Goal: Find specific page/section: Locate a particular part of the current website

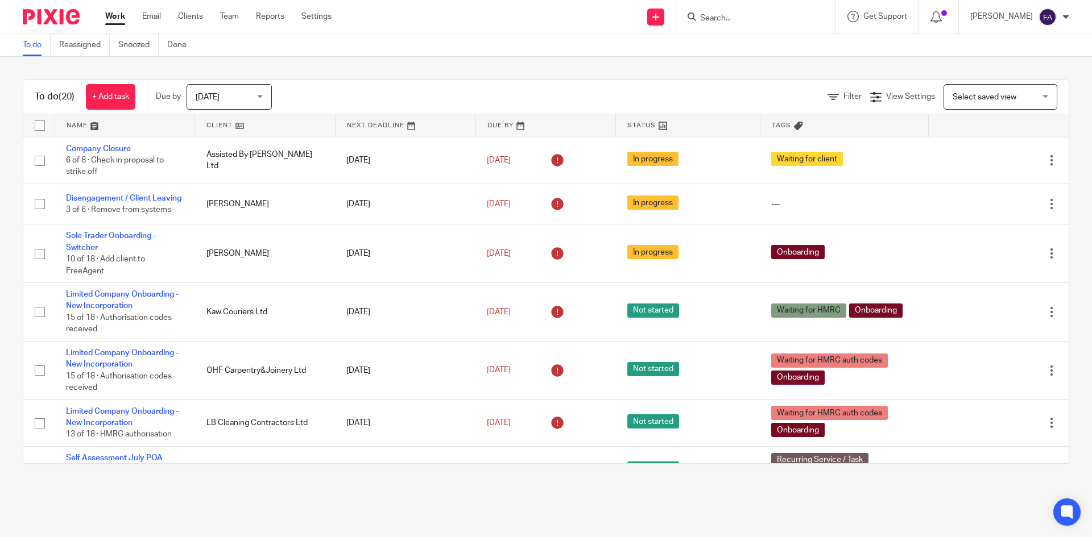
click at [225, 106] on span "[DATE]" at bounding box center [226, 97] width 60 height 24
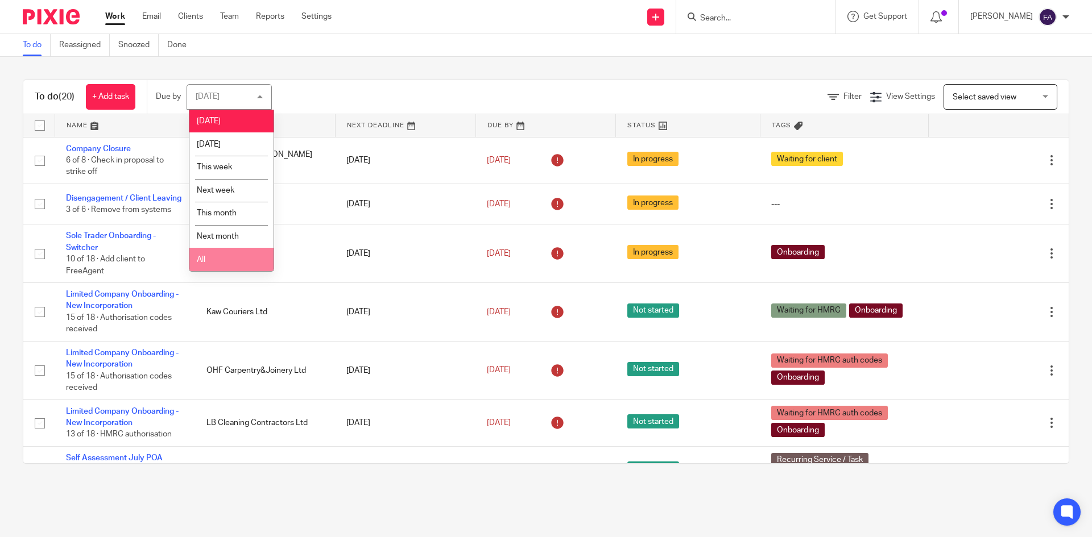
click at [221, 256] on li "All" at bounding box center [231, 259] width 84 height 23
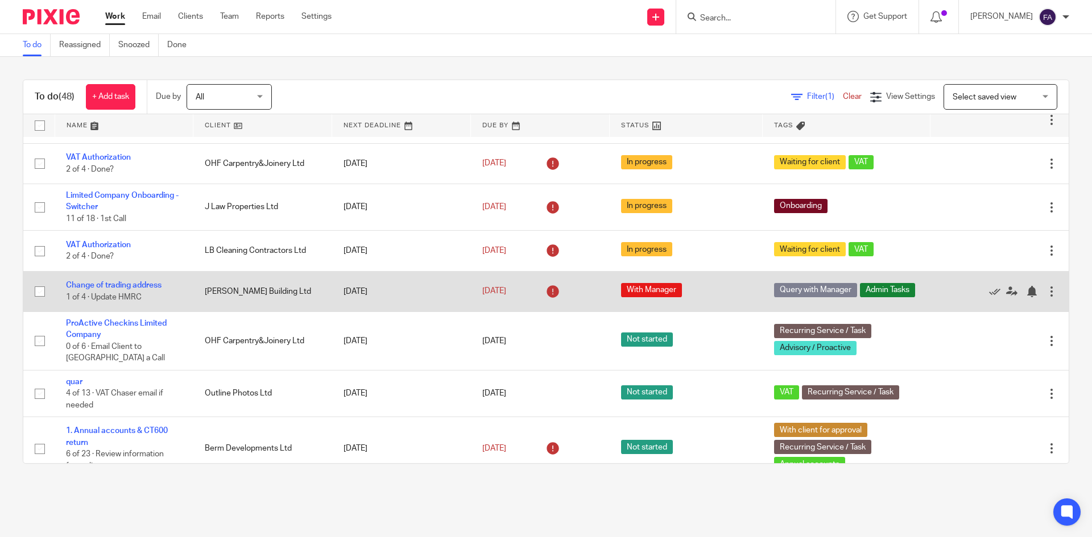
scroll to position [398, 0]
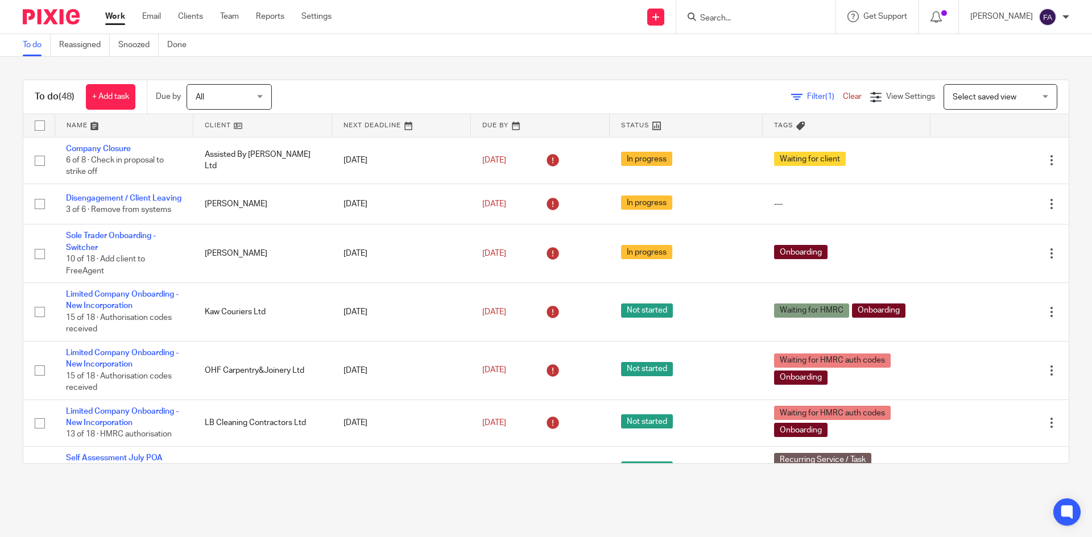
click at [737, 10] on form at bounding box center [759, 17] width 121 height 14
click at [737, 14] on input "Search" at bounding box center [750, 19] width 102 height 10
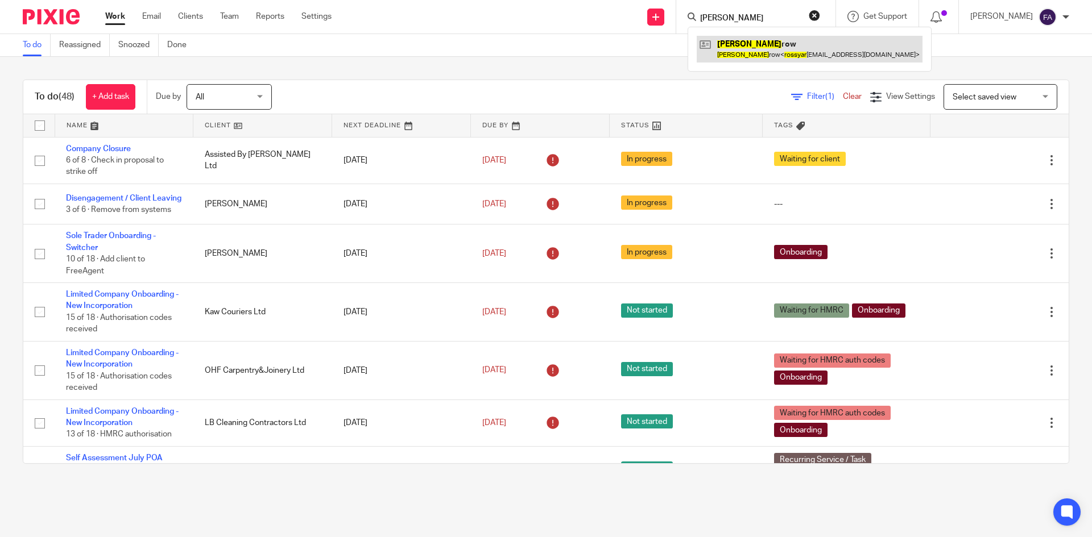
type input "ross yar"
click at [760, 45] on link at bounding box center [809, 49] width 226 height 26
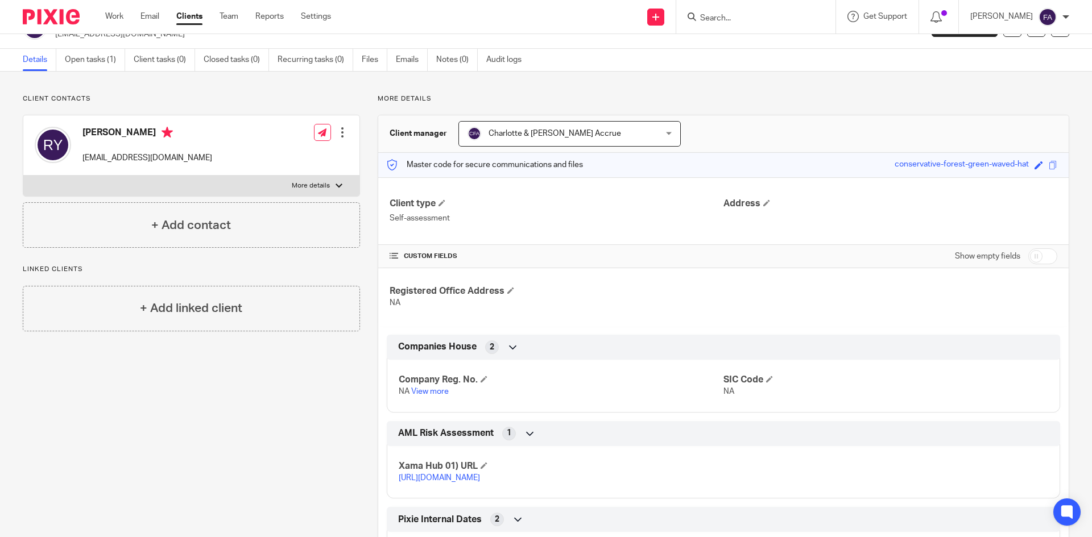
scroll to position [57, 0]
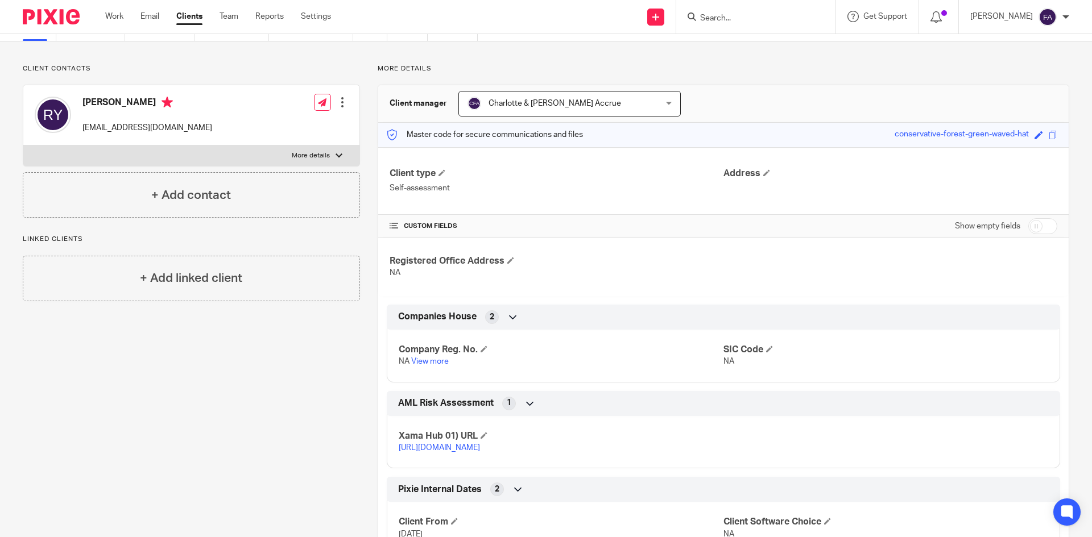
click at [318, 162] on label "More details" at bounding box center [191, 156] width 336 height 20
click at [23, 146] on input "More details" at bounding box center [23, 145] width 1 height 1
checkbox input "true"
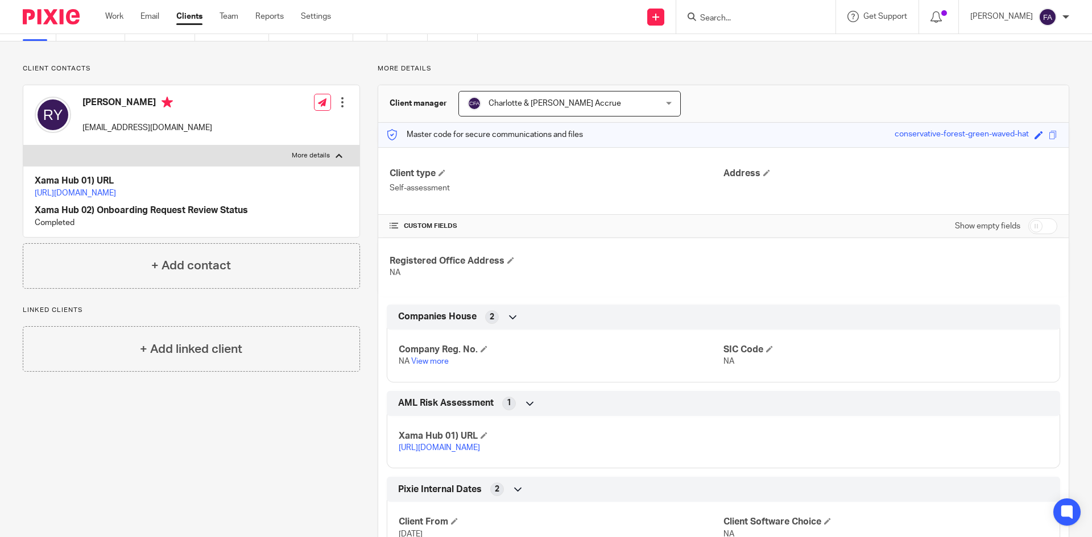
click at [116, 196] on link "https://platform.xamatech.com/portal/crm/clients/53be72f0-7ea1-11f0-a2c1-8f30ee…" at bounding box center [75, 193] width 81 height 8
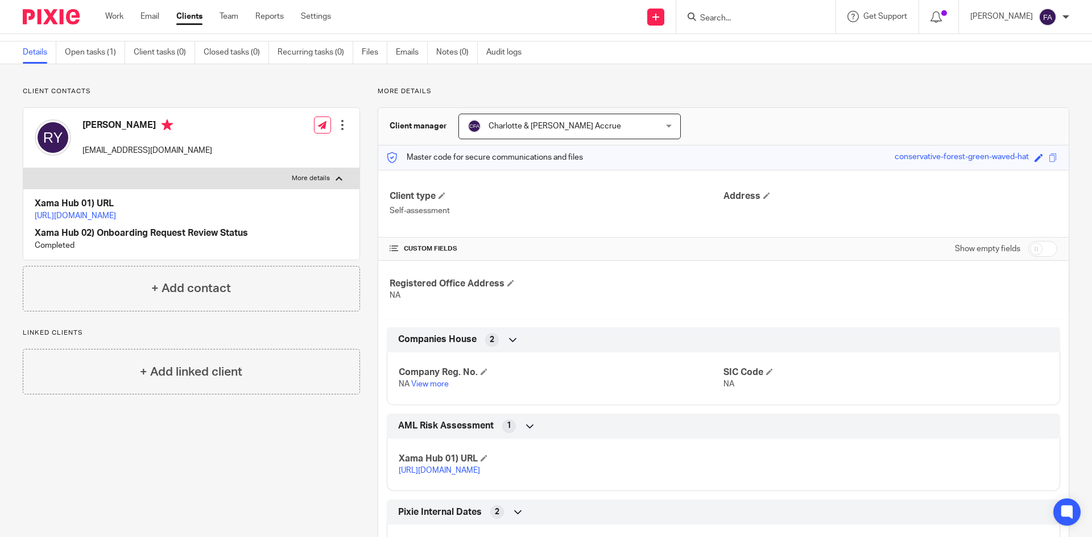
scroll to position [24, 0]
